Goal: Transaction & Acquisition: Purchase product/service

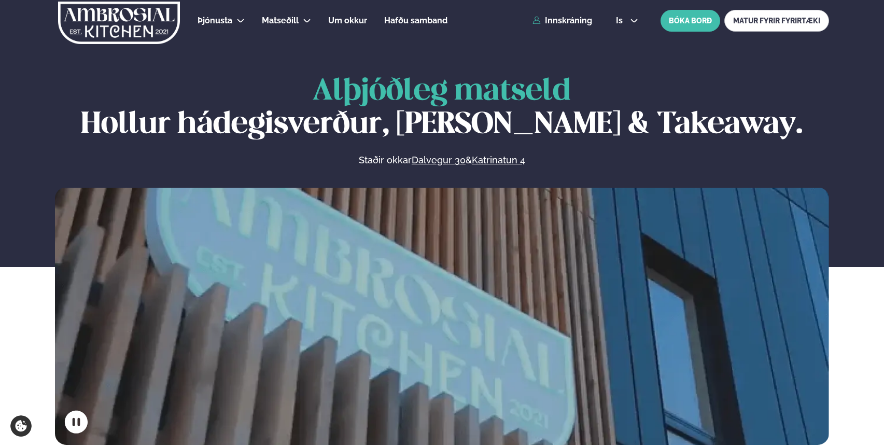
click at [564, 25] on div "Þjónusta Hádegismatur fyrir fyrirtæki Fyrirtækja veitingar Einkapartý Matseðill…" at bounding box center [442, 20] width 836 height 41
click at [569, 20] on link "Innskráning" at bounding box center [562, 20] width 60 height 9
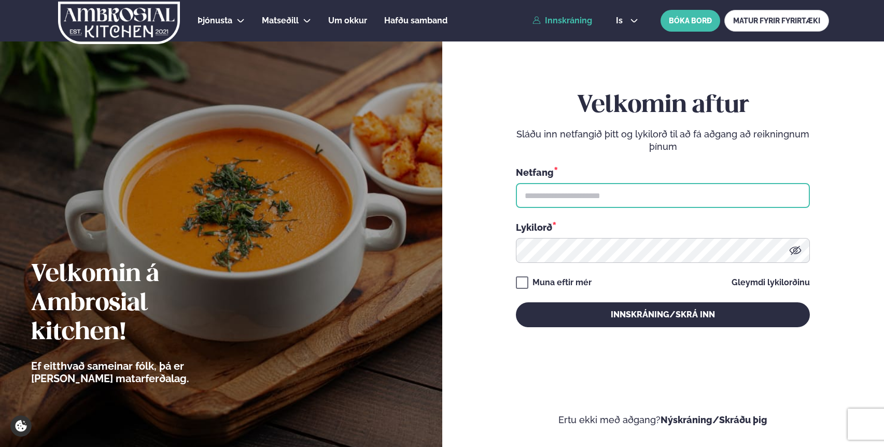
type input "**********"
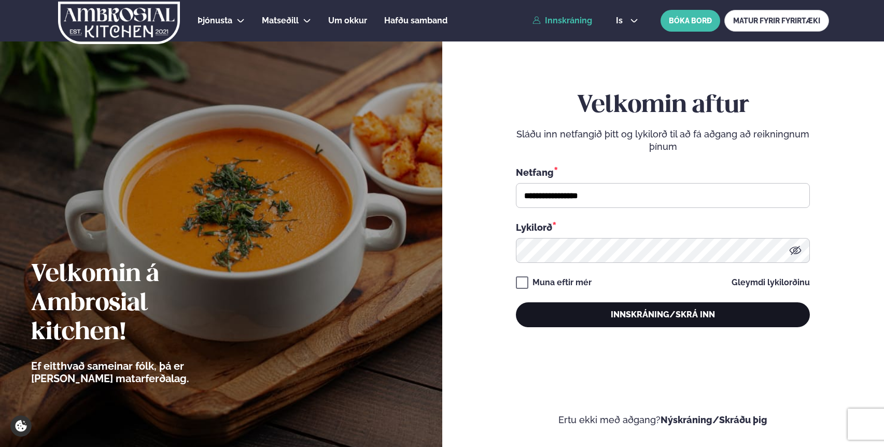
click at [620, 315] on button "Innskráning/Skrá inn" at bounding box center [663, 314] width 294 height 25
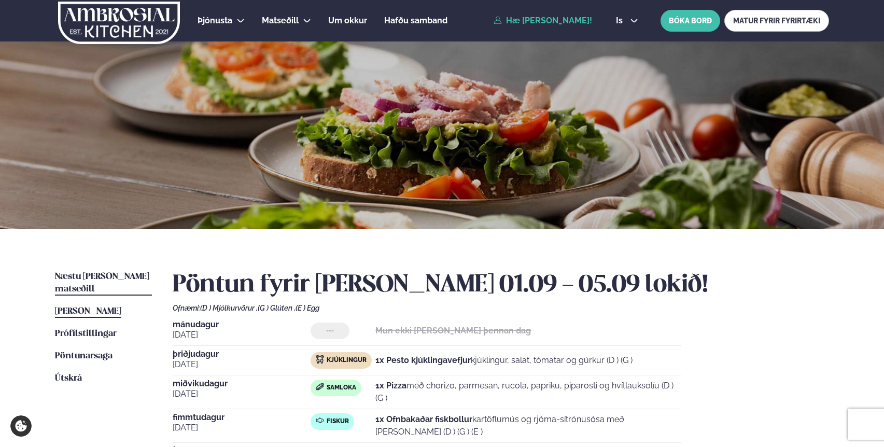
click at [121, 277] on span "Næstu [PERSON_NAME] matseðill" at bounding box center [102, 282] width 94 height 21
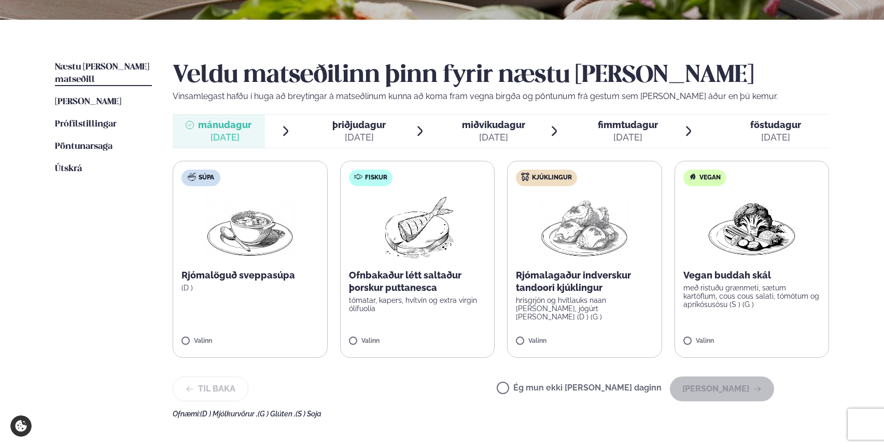
scroll to position [217, 0]
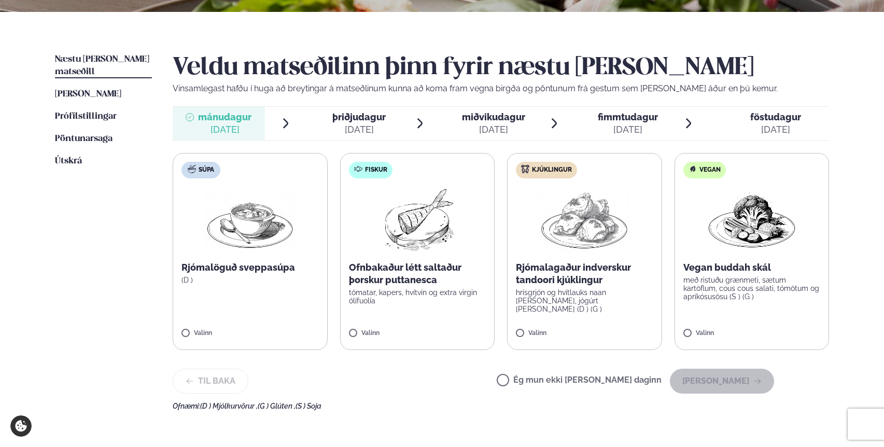
click at [631, 268] on p "Rjómalagaður indverskur tandoori kjúklingur" at bounding box center [584, 273] width 137 height 25
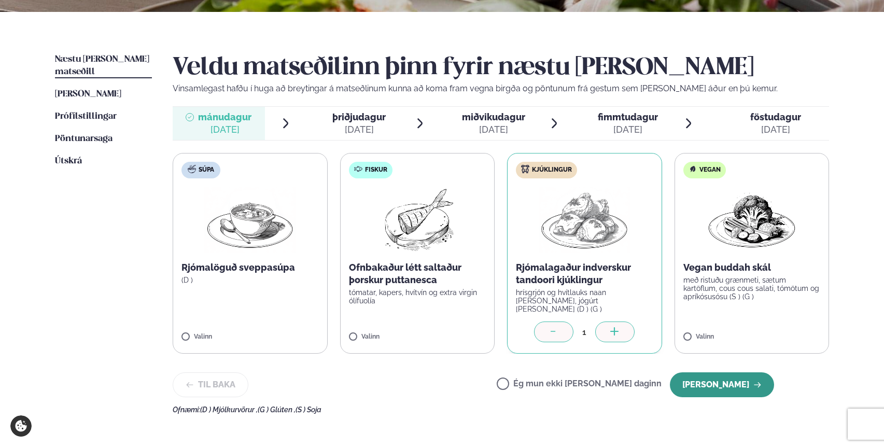
click at [720, 379] on button "[PERSON_NAME]" at bounding box center [722, 384] width 104 height 25
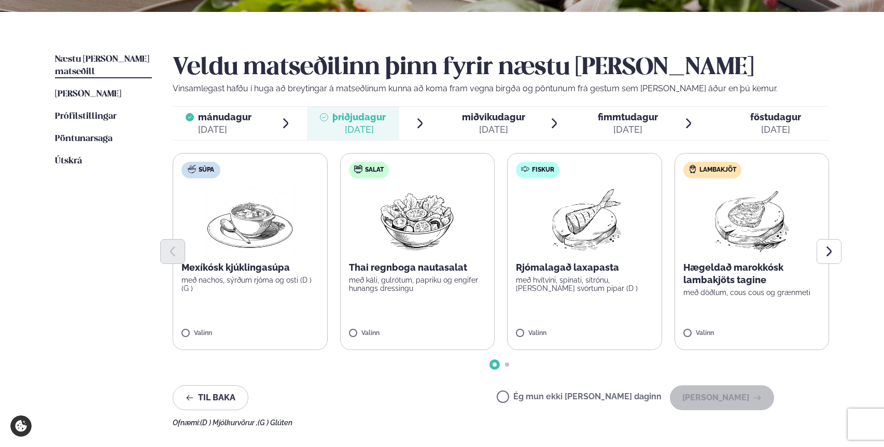
click at [608, 398] on label "Ég mun ekki [PERSON_NAME] daginn" at bounding box center [579, 397] width 165 height 11
click at [728, 391] on button "[PERSON_NAME]" at bounding box center [722, 397] width 104 height 25
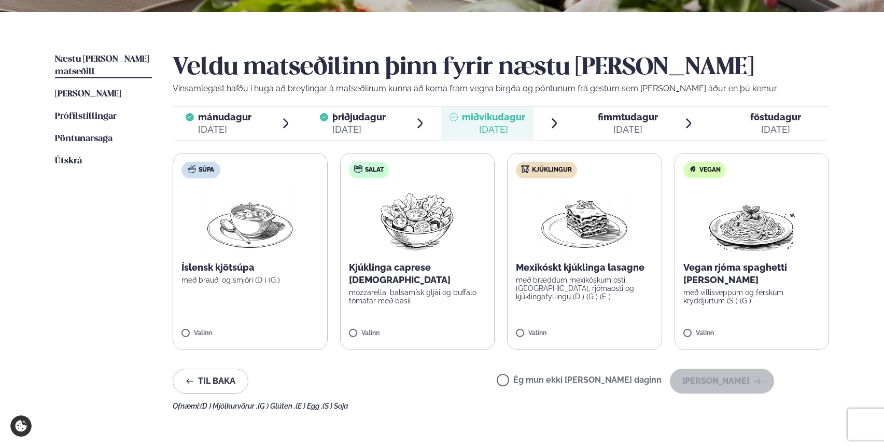
click at [595, 281] on p "með bræddum mexíkóskum osti, [GEOGRAPHIC_DATA], rjómaosti og kjúklingafyllingu …" at bounding box center [584, 288] width 137 height 25
click at [733, 380] on button "[PERSON_NAME]" at bounding box center [722, 381] width 104 height 25
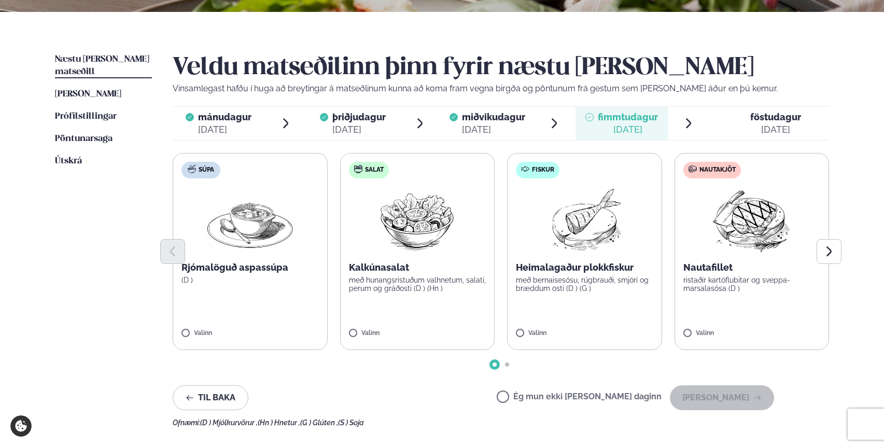
click at [561, 273] on p "Heimalagaður plokkfiskur" at bounding box center [584, 267] width 137 height 12
click at [615, 290] on p "með bernaisesósu, rúgbrauði, smjöri og bræddum osti (D ) (G )" at bounding box center [584, 284] width 137 height 17
click at [742, 406] on button "[PERSON_NAME]" at bounding box center [722, 397] width 104 height 25
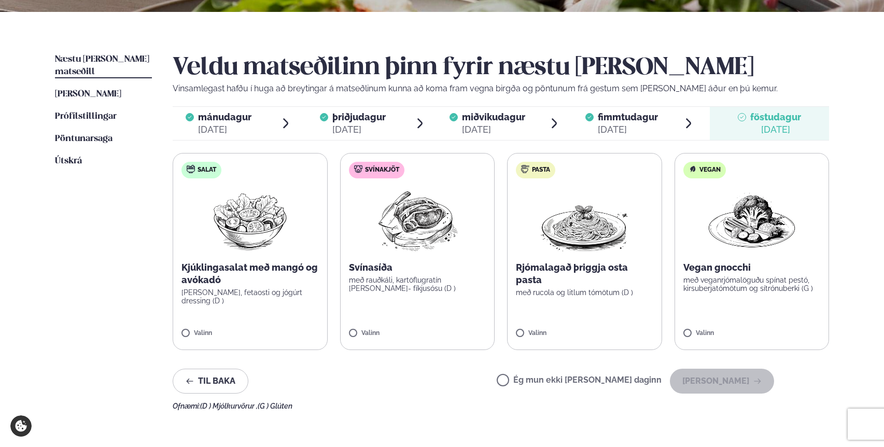
click at [249, 278] on p "Kjúklingasalat með mangó og avókadó" at bounding box center [249, 273] width 137 height 25
click at [728, 376] on button "[PERSON_NAME]" at bounding box center [722, 381] width 104 height 25
